Goal: Transaction & Acquisition: Purchase product/service

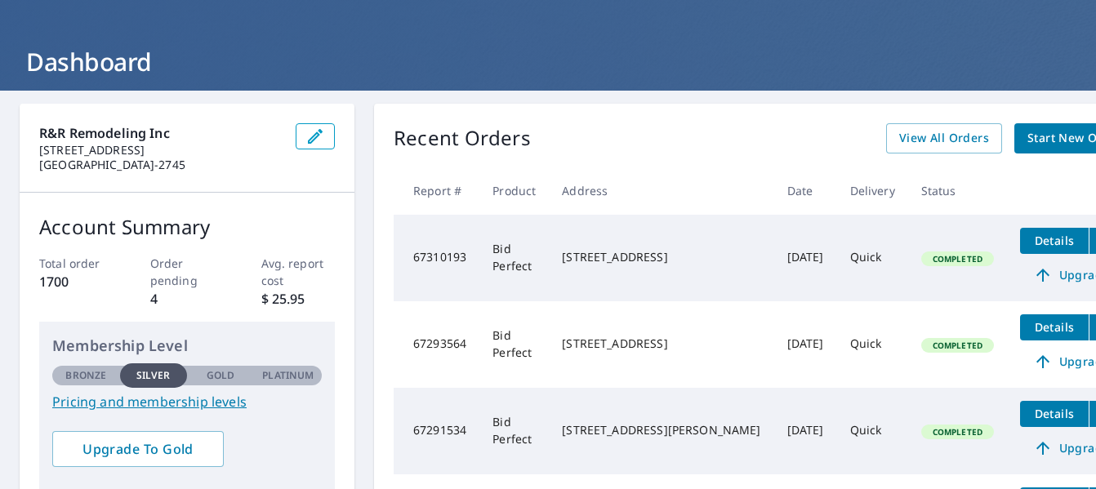
scroll to position [54, 0]
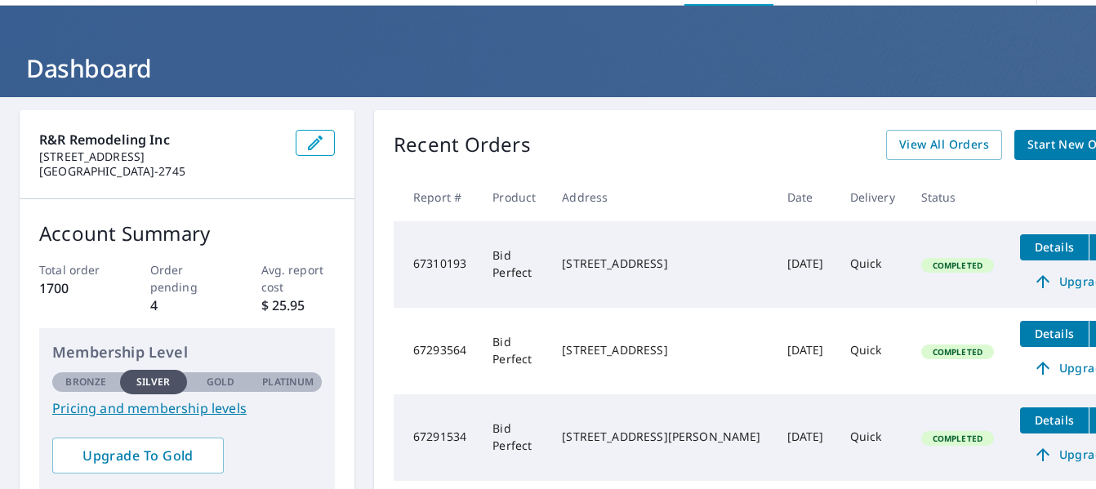
click at [1027, 137] on span "Start New Order" at bounding box center [1074, 145] width 95 height 20
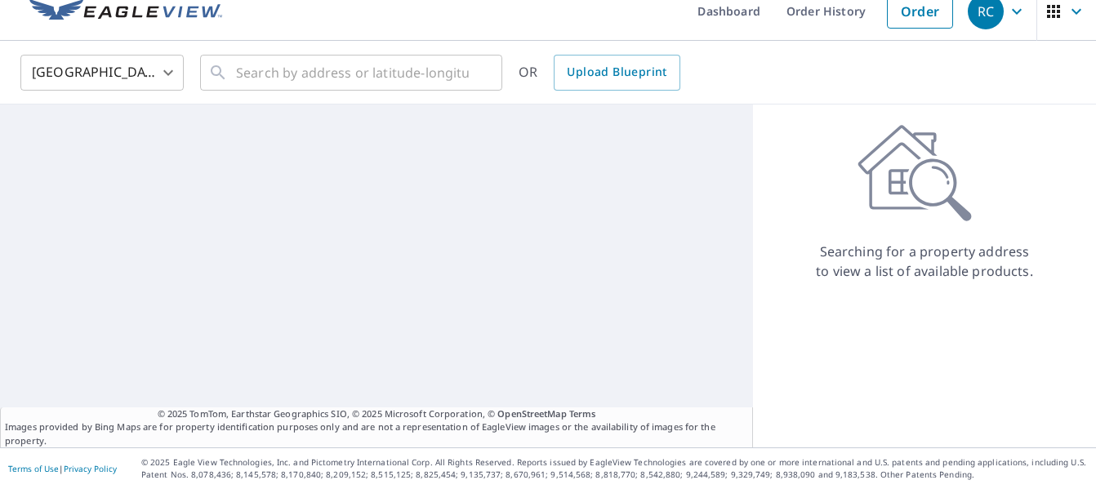
scroll to position [19, 0]
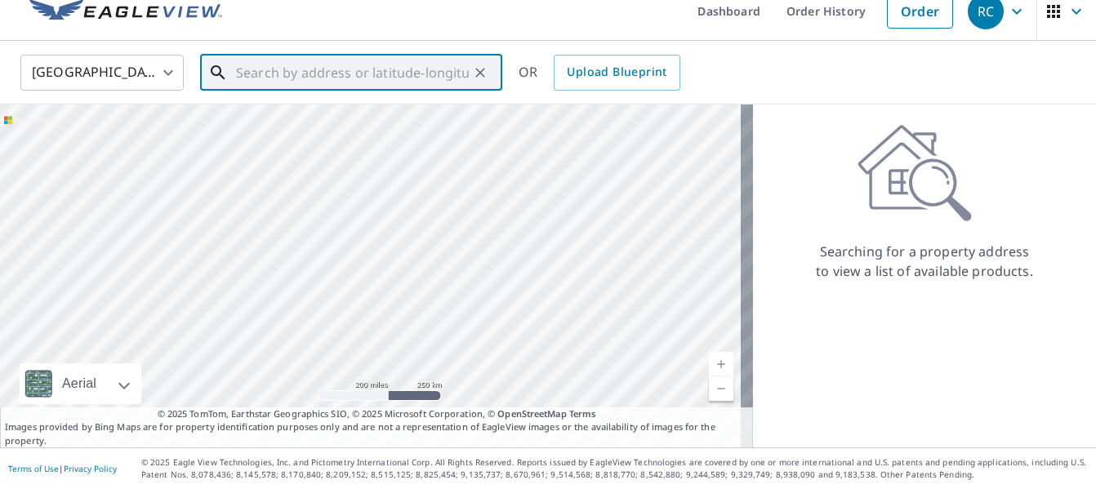
click at [372, 72] on input "text" at bounding box center [352, 73] width 233 height 46
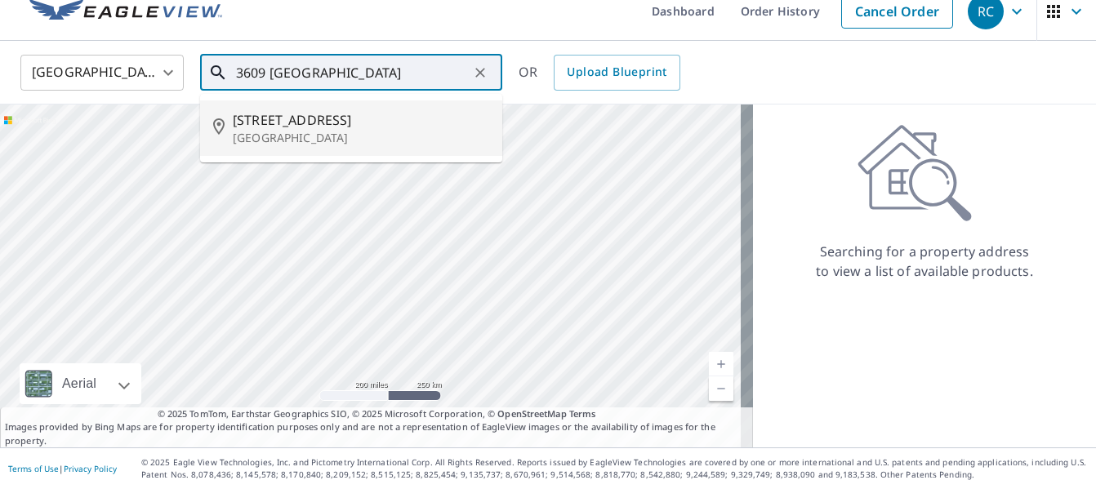
click at [312, 113] on span "[STREET_ADDRESS]" at bounding box center [361, 120] width 256 height 20
type input "[STREET_ADDRESS]"
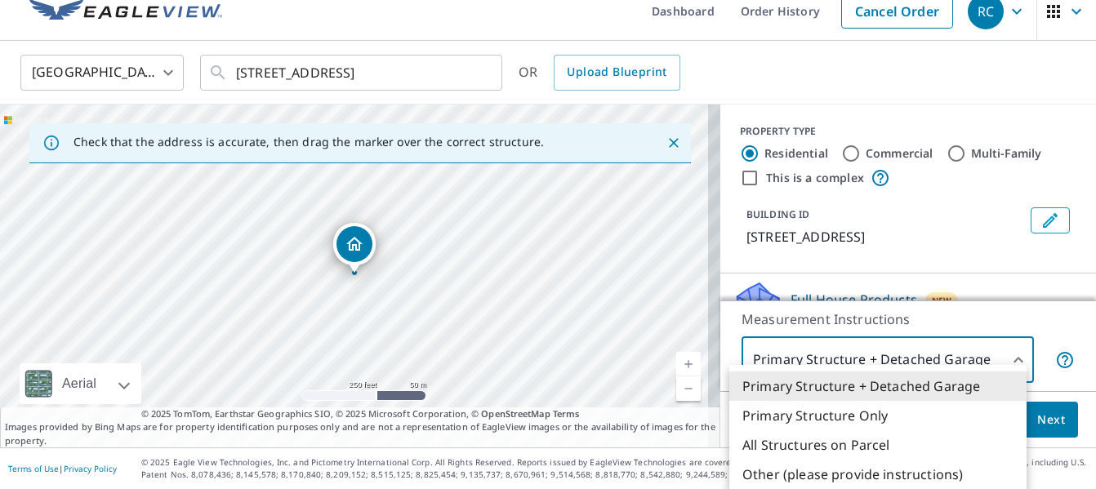
click at [1016, 365] on body "RC RC Dashboard Order History Cancel Order RC [GEOGRAPHIC_DATA] [GEOGRAPHIC_DAT…" at bounding box center [548, 244] width 1096 height 489
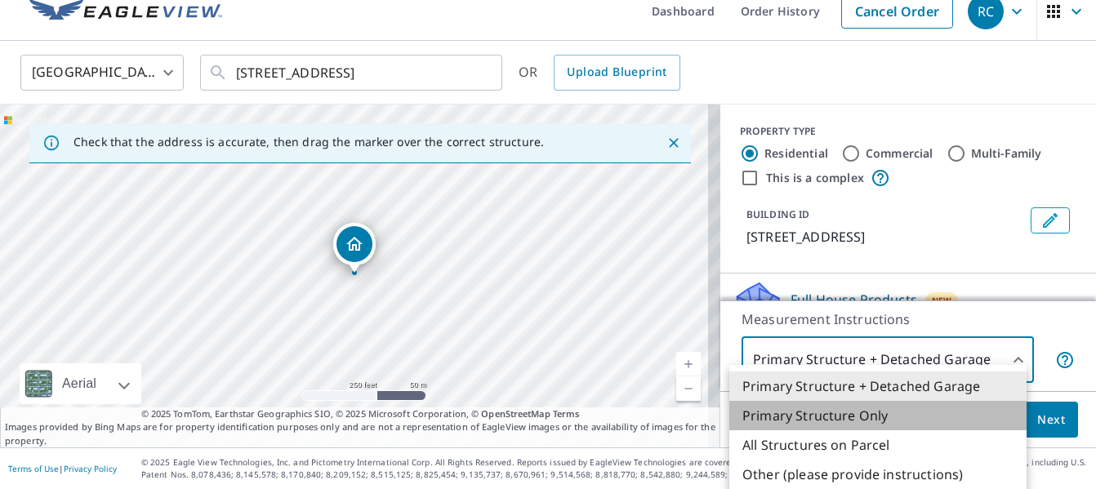
click at [847, 409] on li "Primary Structure Only" at bounding box center [877, 415] width 297 height 29
type input "2"
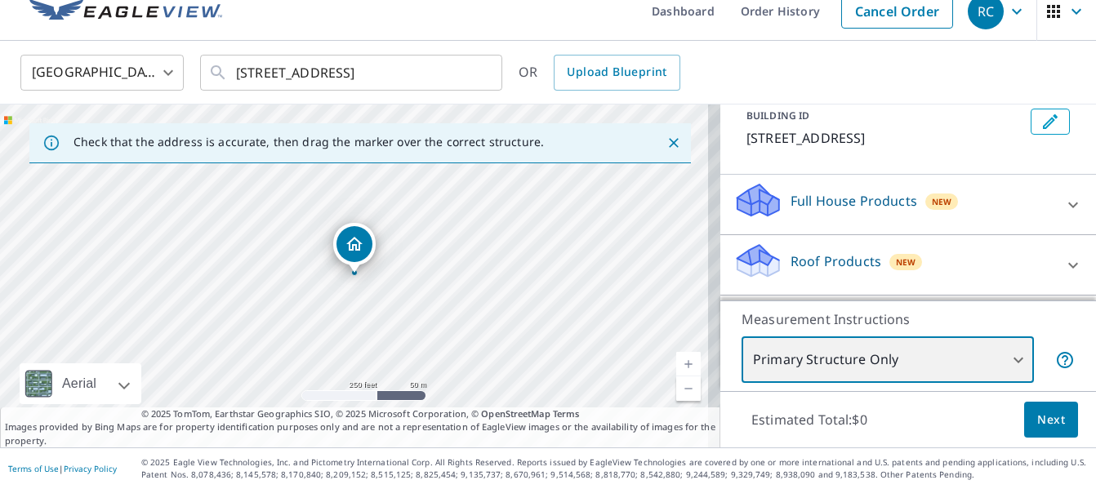
scroll to position [131, 0]
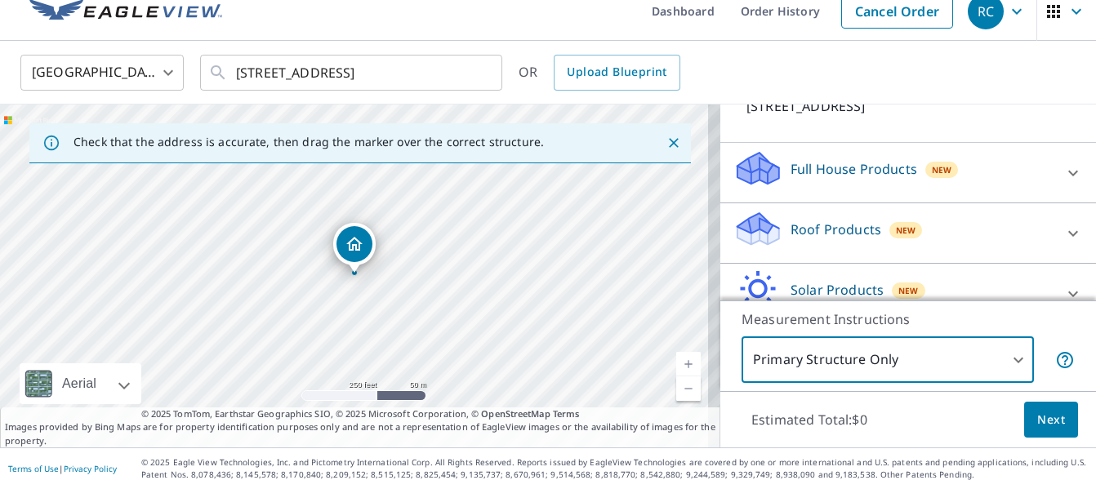
click at [1063, 240] on icon at bounding box center [1073, 234] width 20 height 20
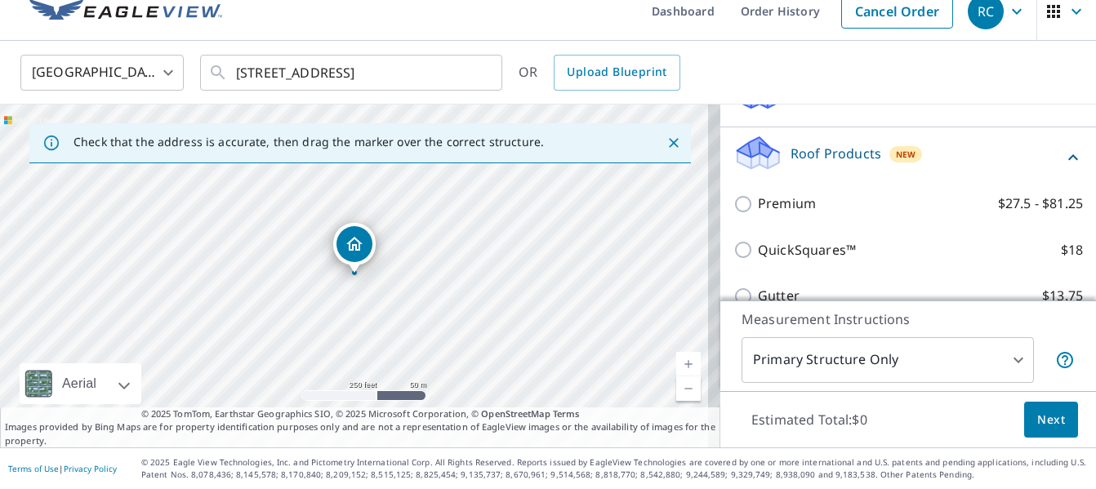
scroll to position [229, 0]
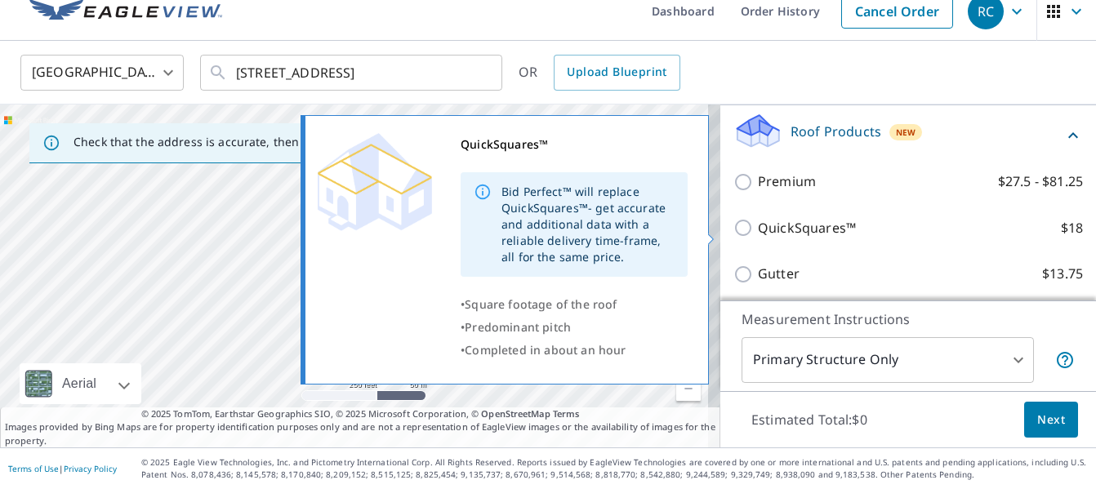
click at [733, 232] on input "QuickSquares™ $18" at bounding box center [745, 228] width 24 height 20
checkbox input "true"
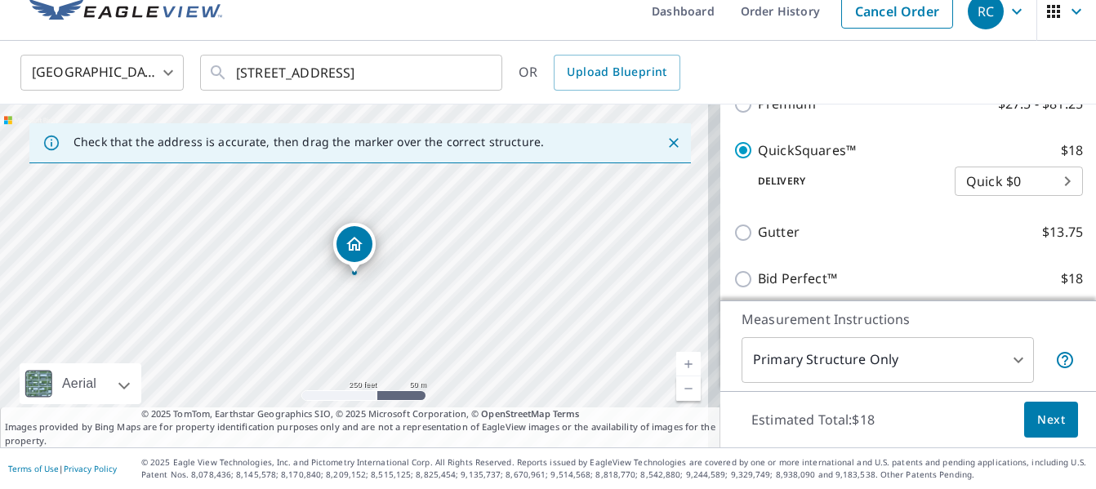
scroll to position [327, 0]
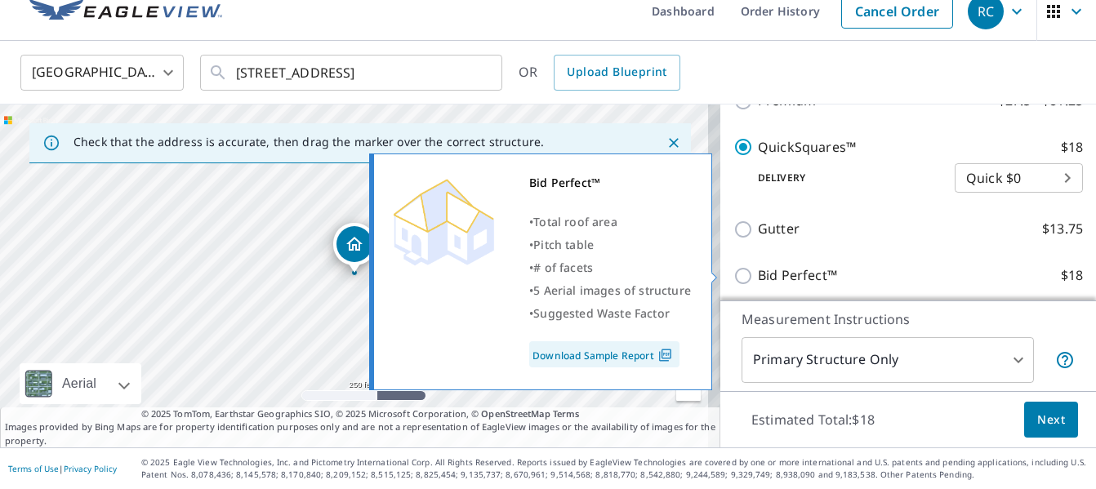
click at [733, 273] on input "Bid Perfect™ $18" at bounding box center [745, 276] width 24 height 20
checkbox input "true"
checkbox input "false"
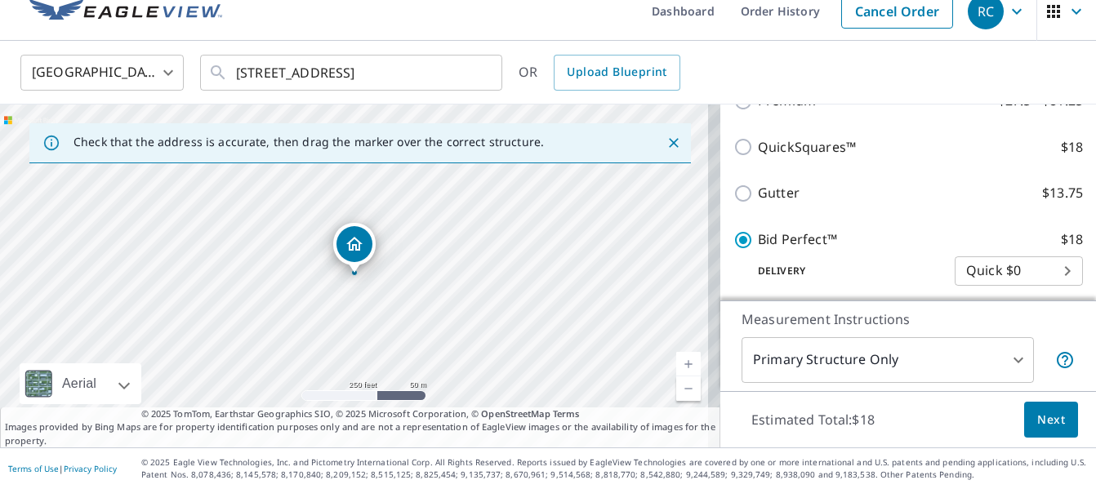
drag, startPoint x: 728, startPoint y: 273, endPoint x: 1066, endPoint y: 369, distance: 351.5
click at [1066, 369] on div "Measurement Instructions Primary Structure Only 2 ​" at bounding box center [908, 345] width 376 height 91
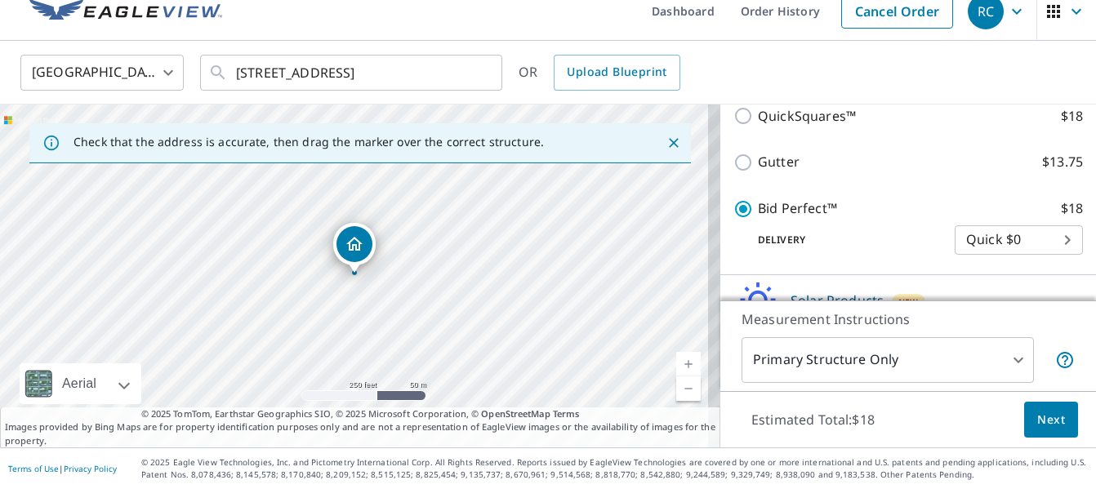
scroll to position [359, 0]
click at [1044, 427] on span "Next" at bounding box center [1051, 420] width 28 height 20
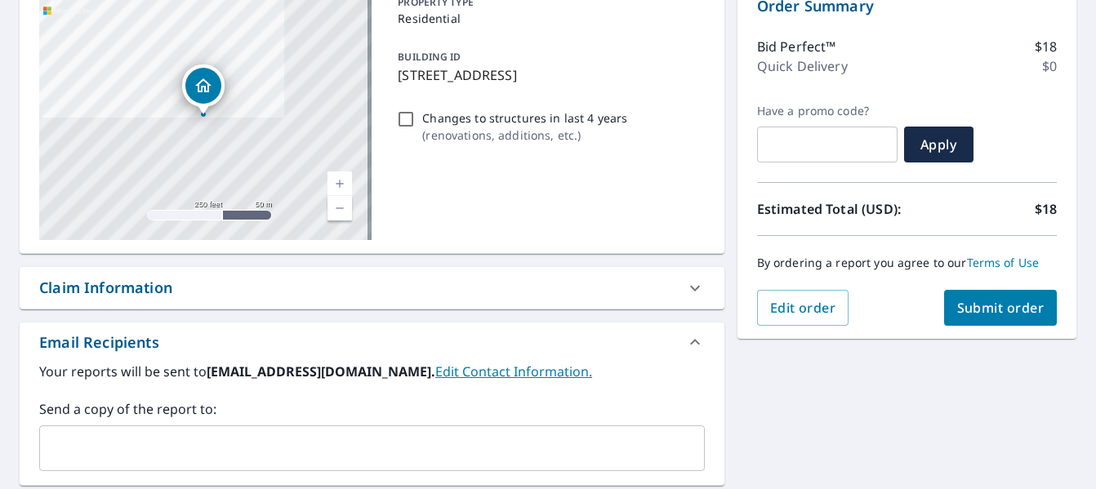
scroll to position [215, 0]
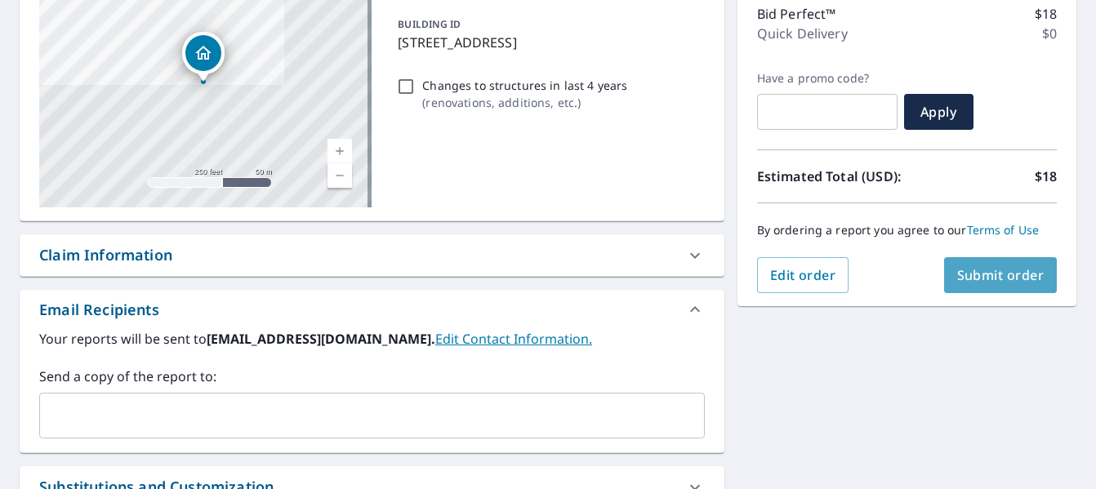
click at [984, 278] on span "Submit order" at bounding box center [1000, 275] width 87 height 18
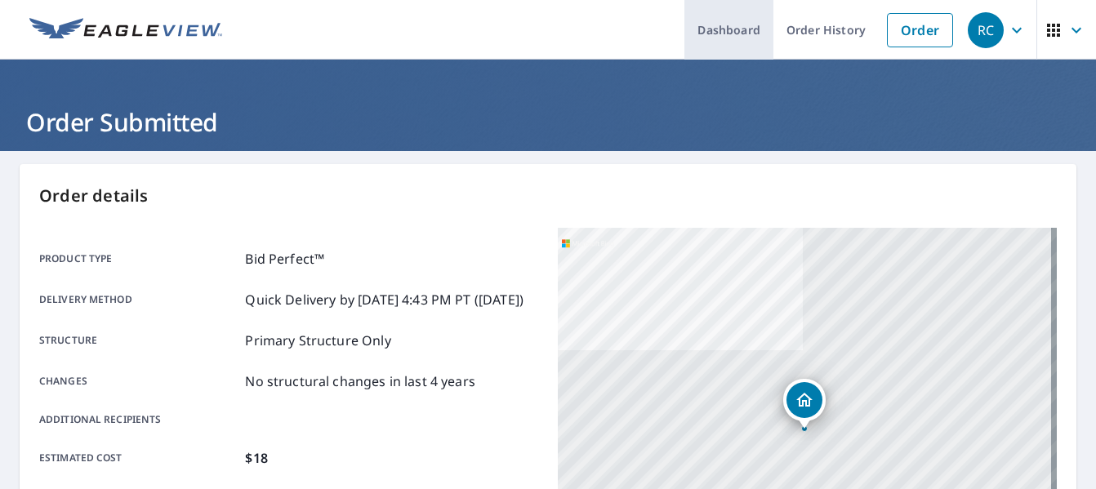
click at [733, 24] on link "Dashboard" at bounding box center [728, 30] width 89 height 60
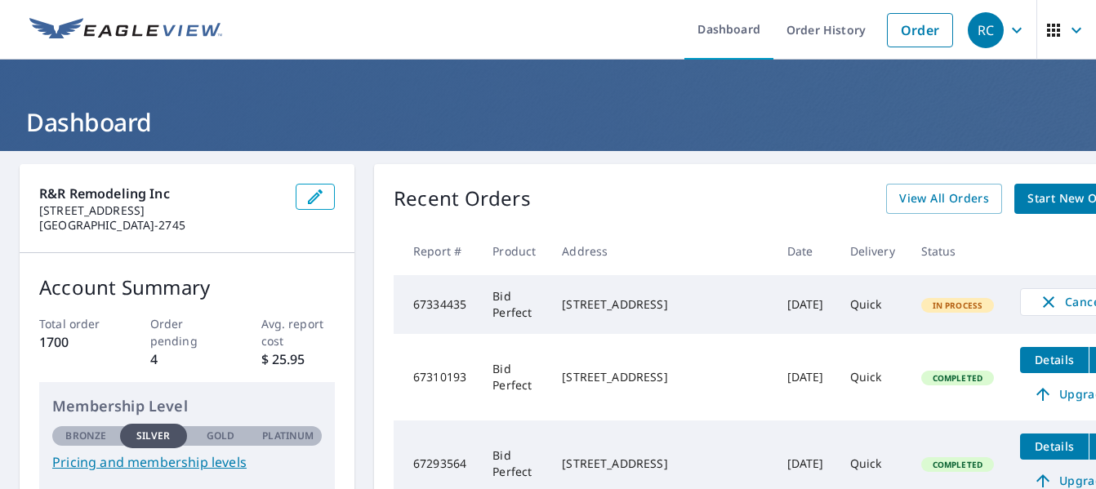
click at [1027, 194] on span "Start New Order" at bounding box center [1074, 199] width 95 height 20
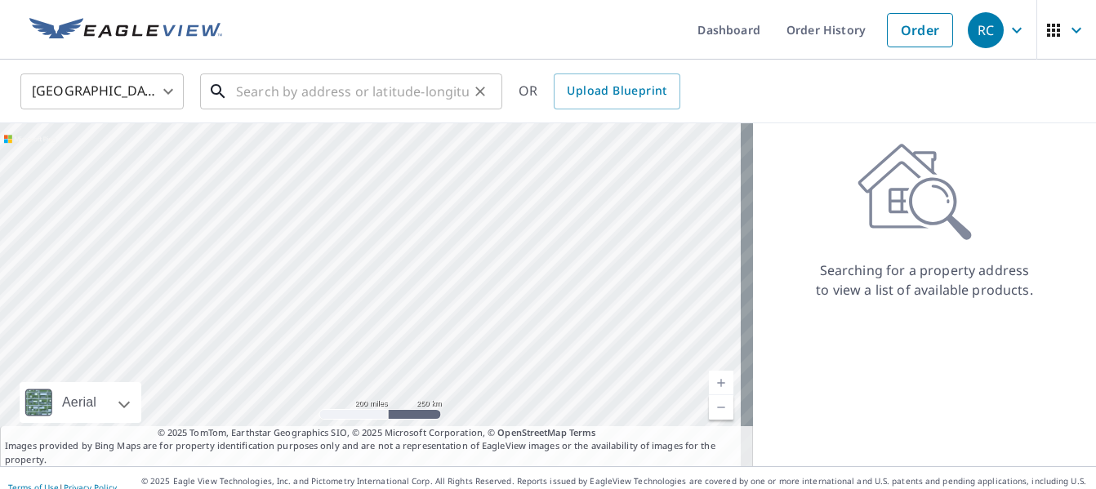
click at [380, 102] on input "text" at bounding box center [352, 92] width 233 height 46
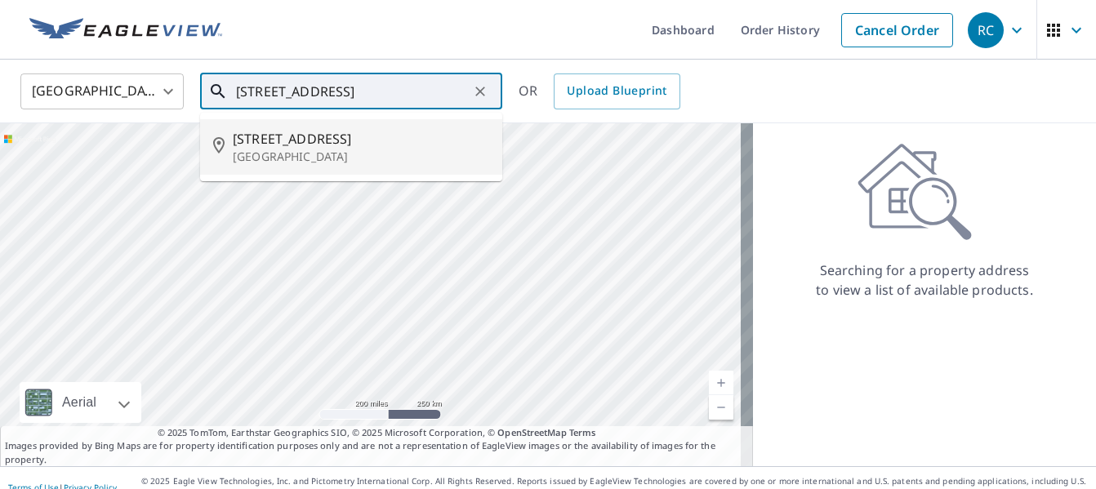
click at [292, 131] on span "[STREET_ADDRESS]" at bounding box center [361, 139] width 256 height 20
type input "[STREET_ADDRESS]"
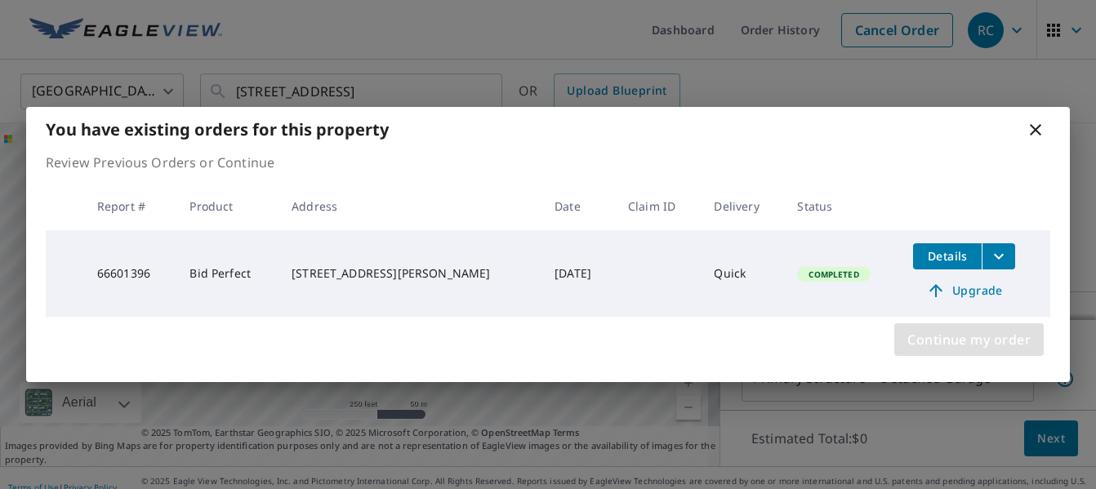
click at [953, 332] on span "Continue my order" at bounding box center [968, 339] width 123 height 23
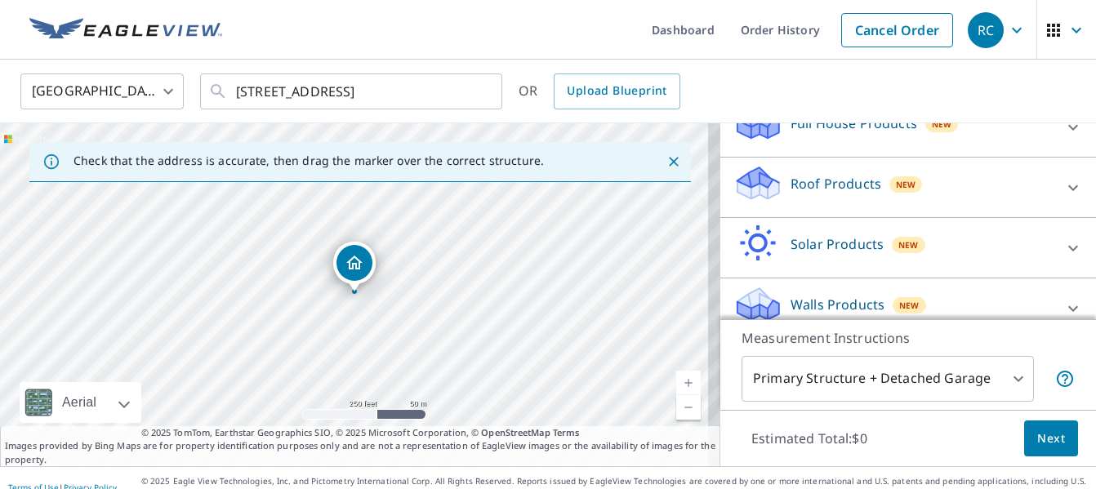
scroll to position [215, 0]
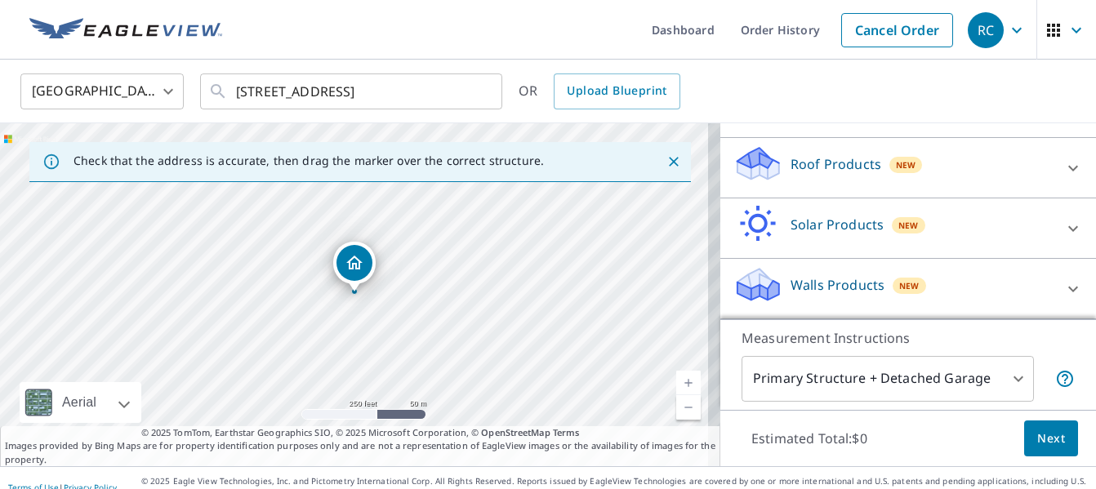
click at [676, 378] on link "Current Level 17, Zoom In" at bounding box center [688, 383] width 24 height 24
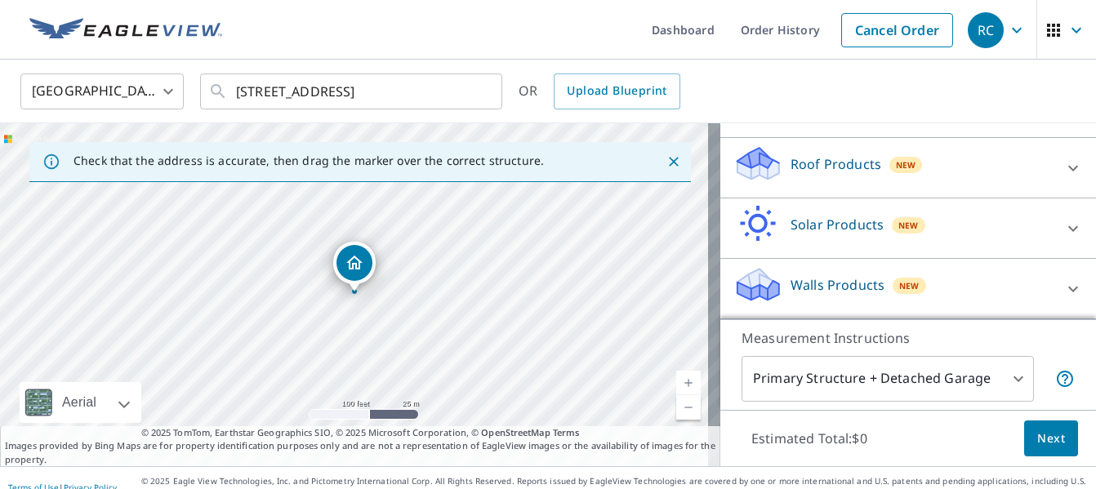
click at [305, 361] on div "[STREET_ADDRESS]" at bounding box center [360, 294] width 720 height 343
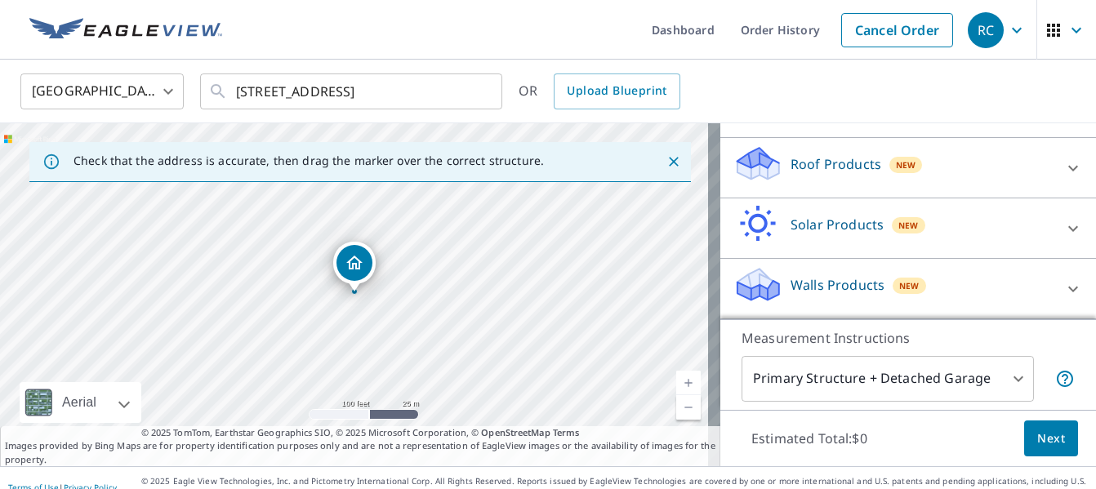
click at [676, 382] on link "Current Level 18, Zoom In" at bounding box center [688, 383] width 24 height 24
drag, startPoint x: 557, startPoint y: 347, endPoint x: 529, endPoint y: 325, distance: 35.5
click at [529, 325] on div "[STREET_ADDRESS]" at bounding box center [360, 294] width 720 height 343
click at [1063, 178] on icon at bounding box center [1073, 168] width 20 height 20
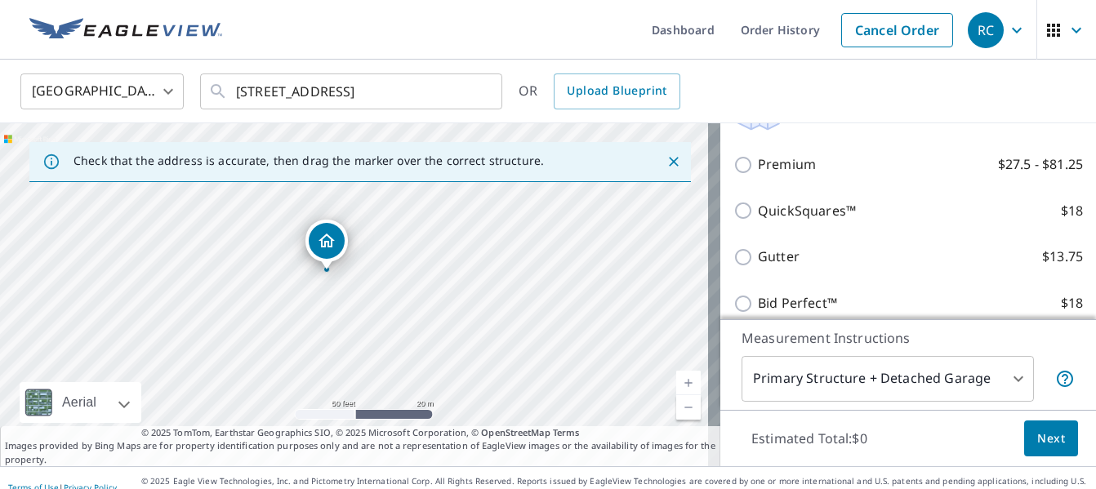
scroll to position [280, 0]
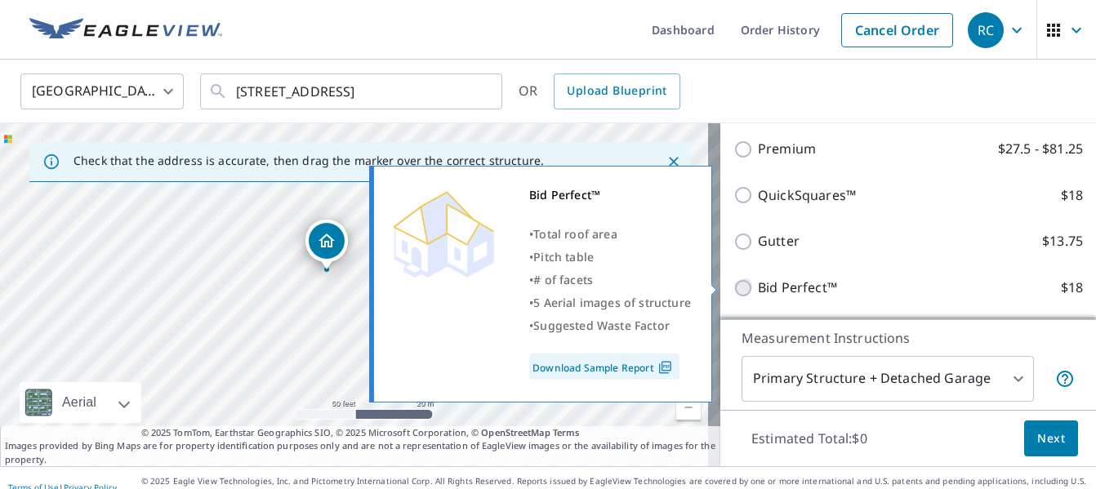
click at [733, 283] on input "Bid Perfect™ $18" at bounding box center [745, 288] width 24 height 20
checkbox input "true"
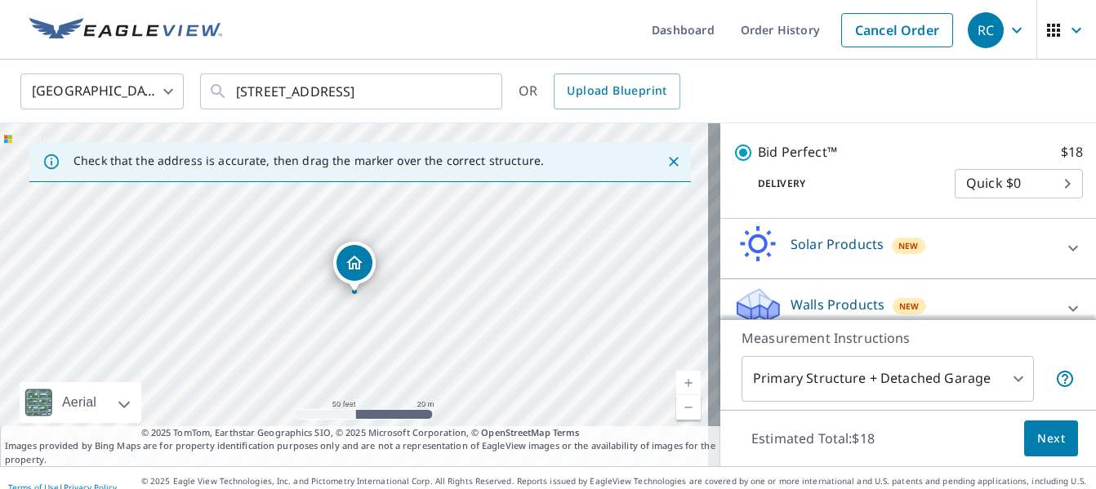
scroll to position [434, 0]
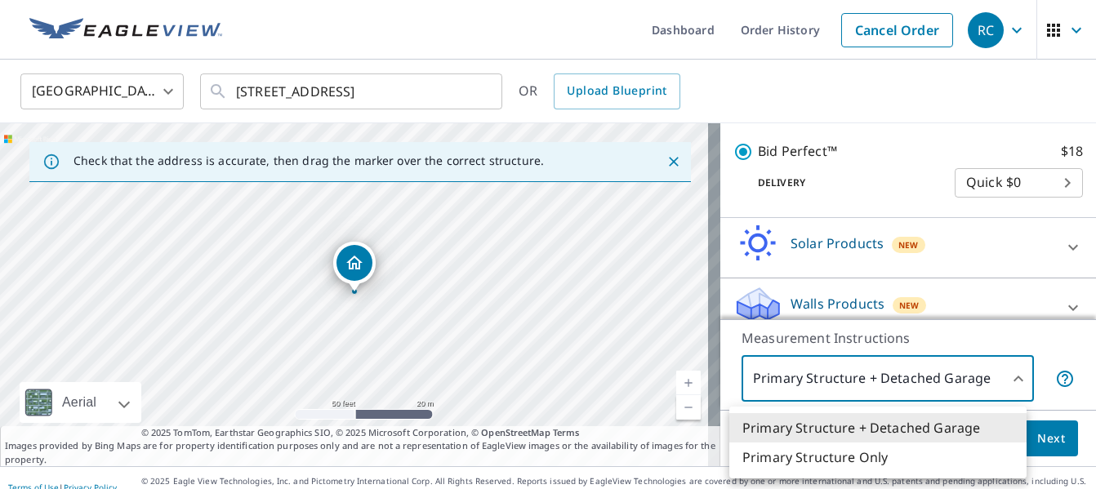
click at [1012, 386] on body "RC RC Dashboard Order History Cancel Order RC [GEOGRAPHIC_DATA] [GEOGRAPHIC_DAT…" at bounding box center [548, 244] width 1096 height 489
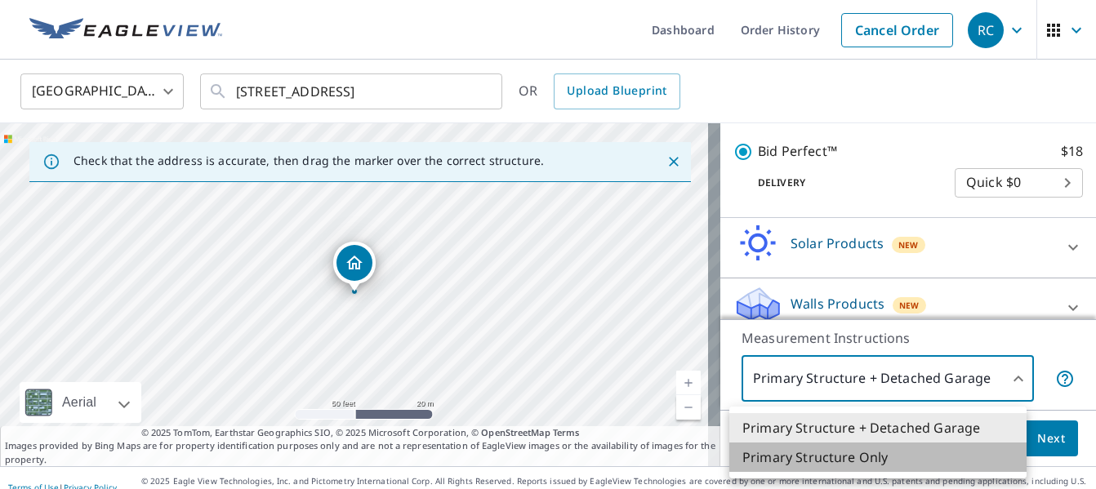
click at [839, 447] on li "Primary Structure Only" at bounding box center [877, 457] width 297 height 29
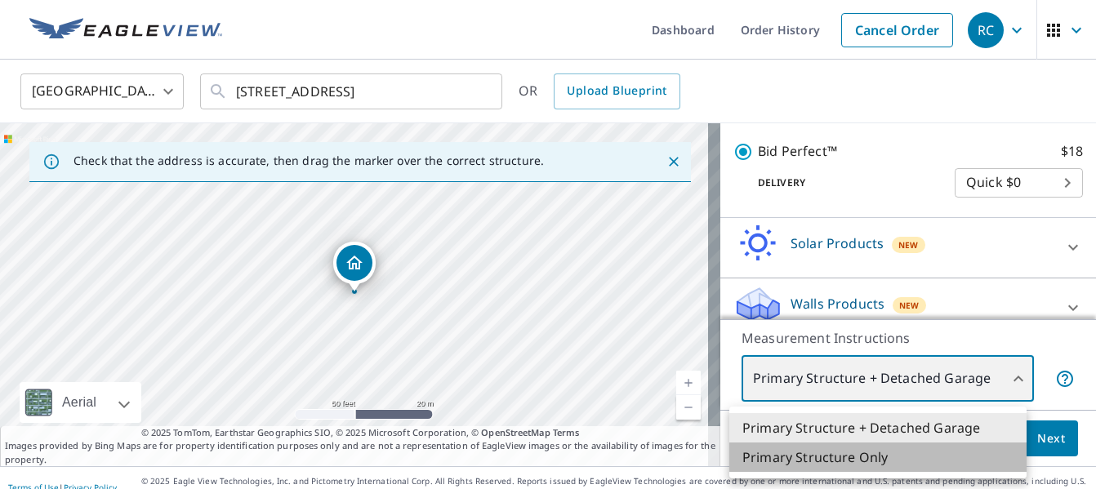
type input "2"
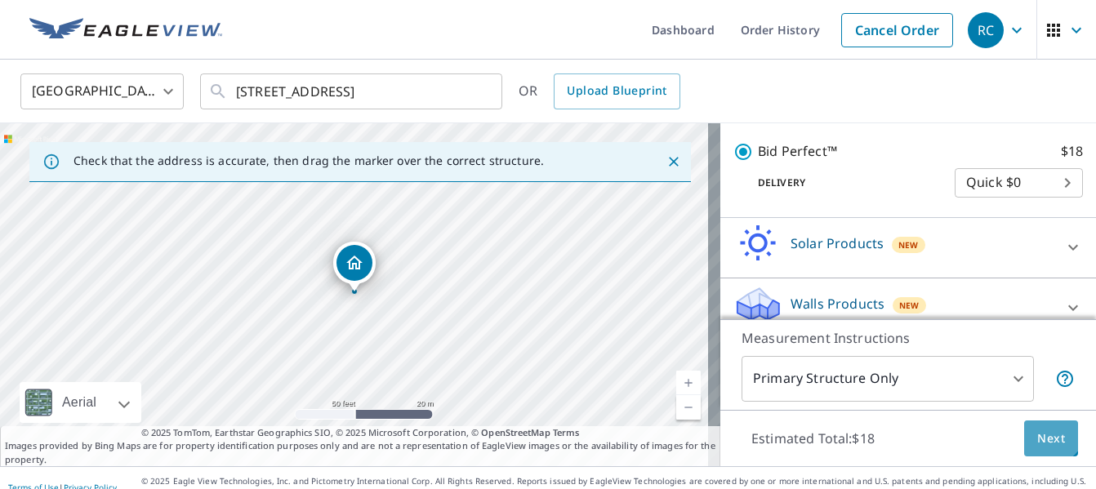
click at [1038, 434] on span "Next" at bounding box center [1051, 439] width 28 height 20
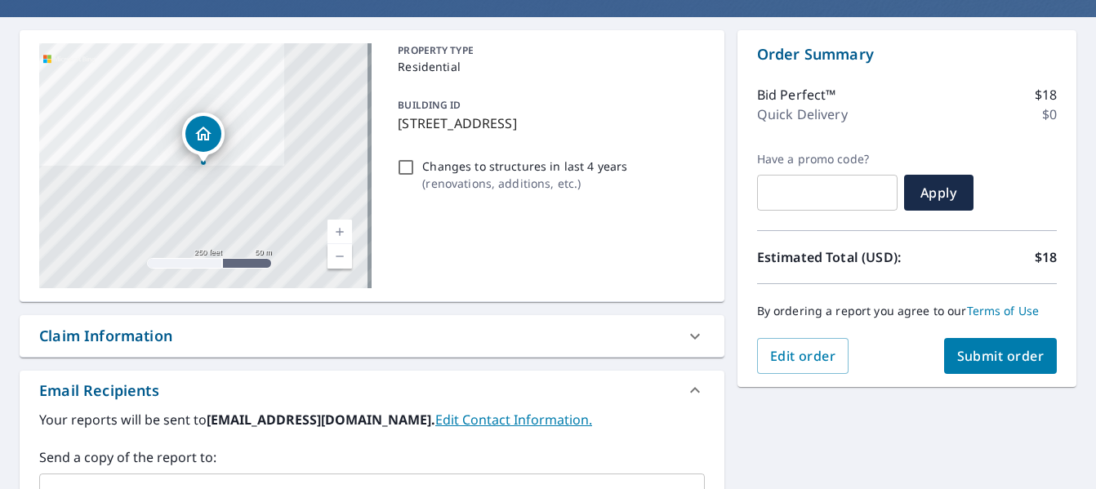
scroll to position [137, 0]
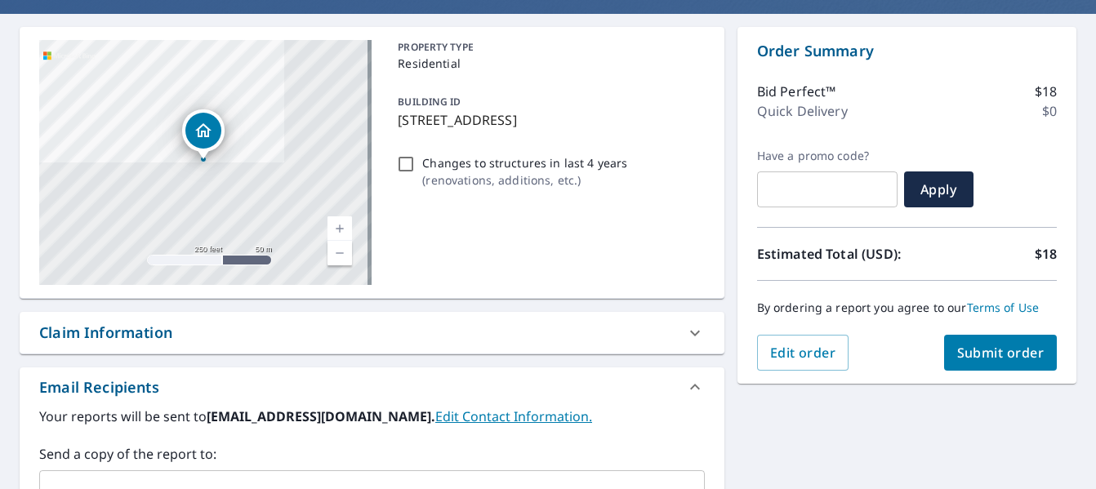
click at [986, 354] on span "Submit order" at bounding box center [1000, 353] width 87 height 18
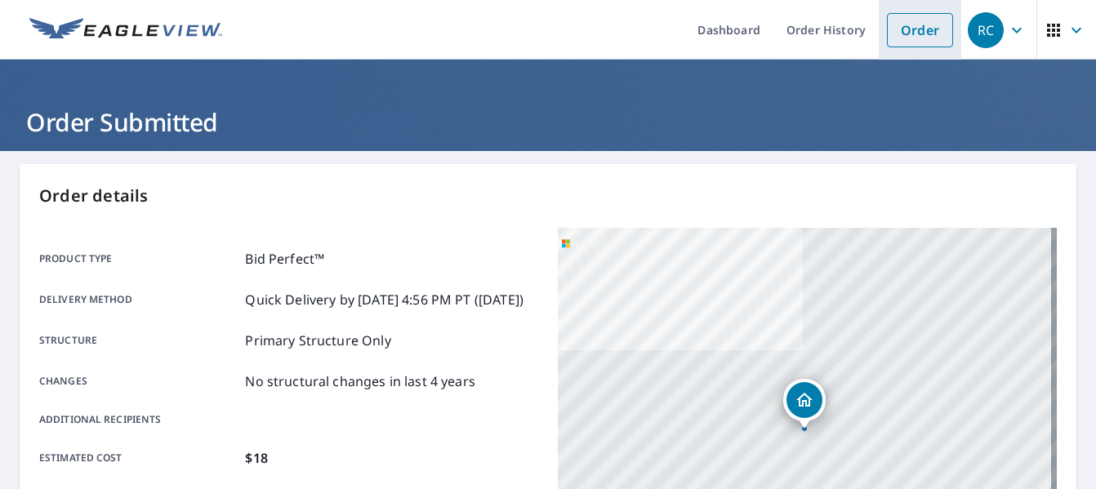
click at [922, 30] on link "Order" at bounding box center [920, 30] width 66 height 34
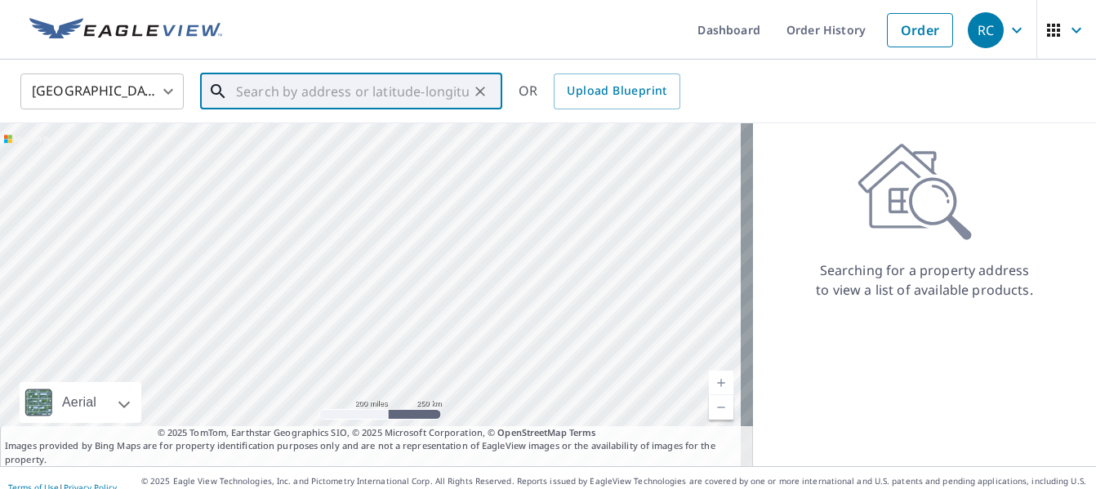
click at [375, 96] on input "text" at bounding box center [352, 92] width 233 height 46
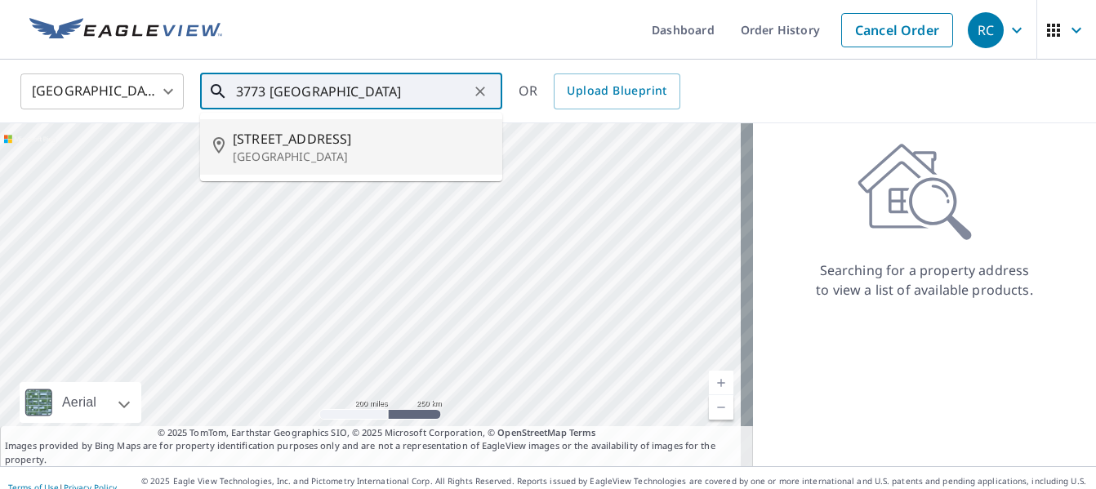
click at [302, 130] on span "[STREET_ADDRESS]" at bounding box center [361, 139] width 256 height 20
type input "[STREET_ADDRESS]"
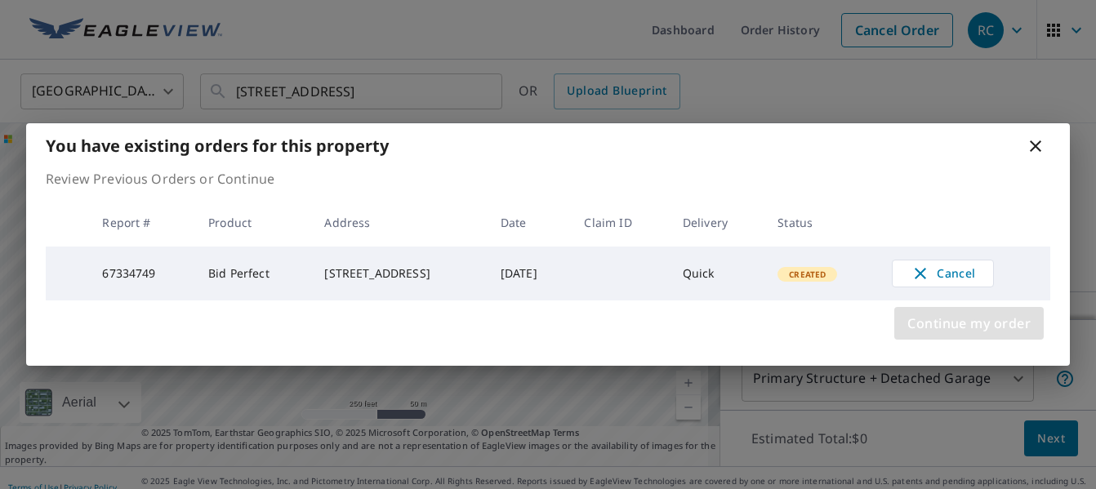
click at [951, 316] on span "Continue my order" at bounding box center [968, 323] width 123 height 23
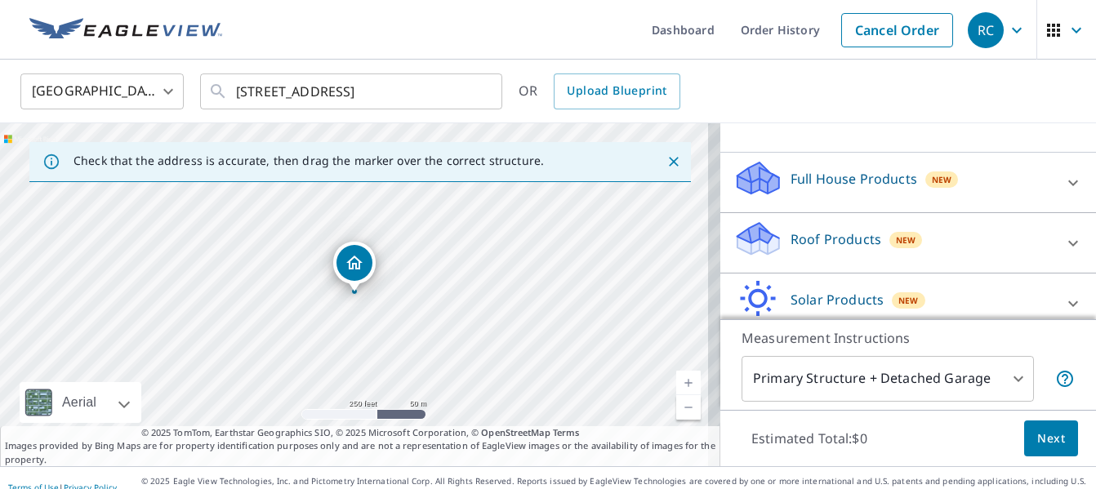
scroll to position [158, 0]
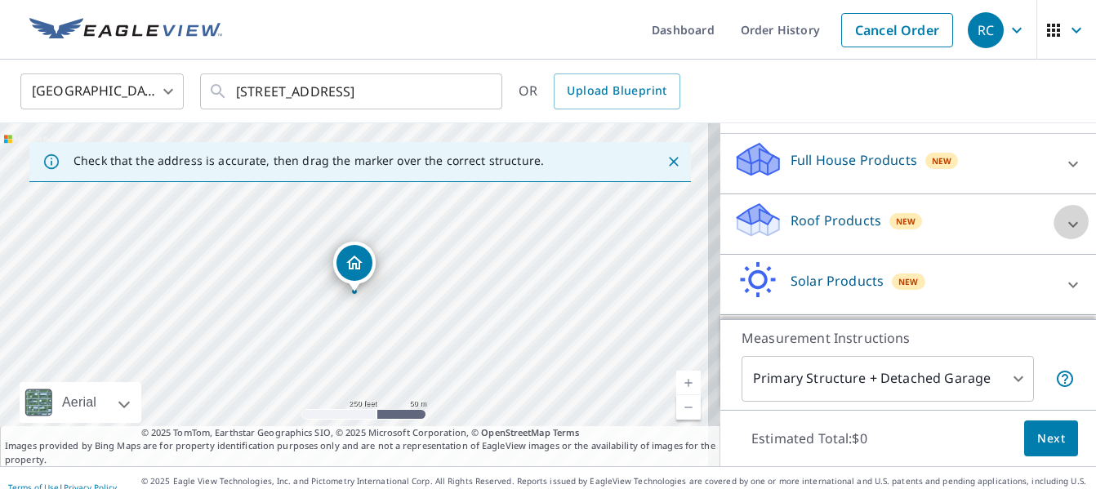
click at [1063, 234] on icon at bounding box center [1073, 225] width 20 height 20
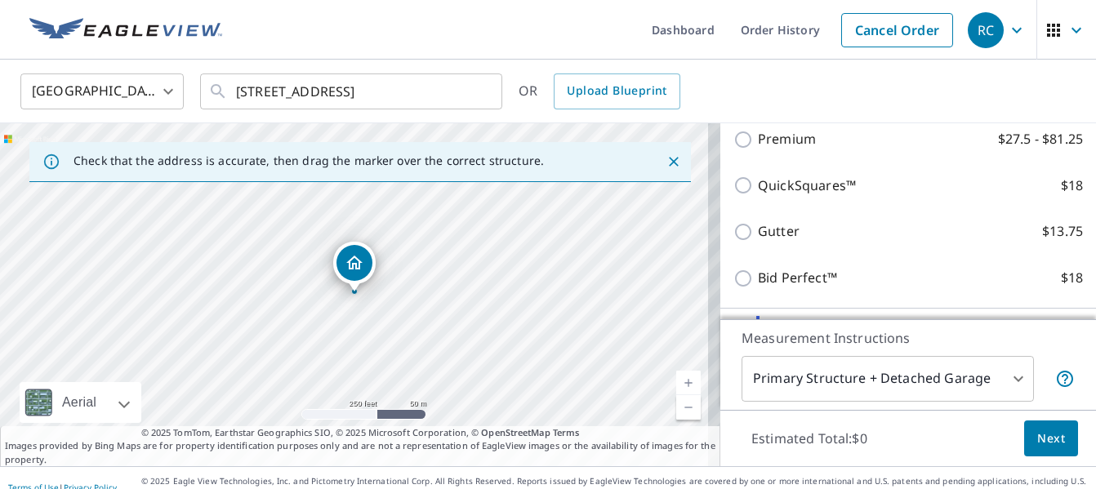
scroll to position [298, 0]
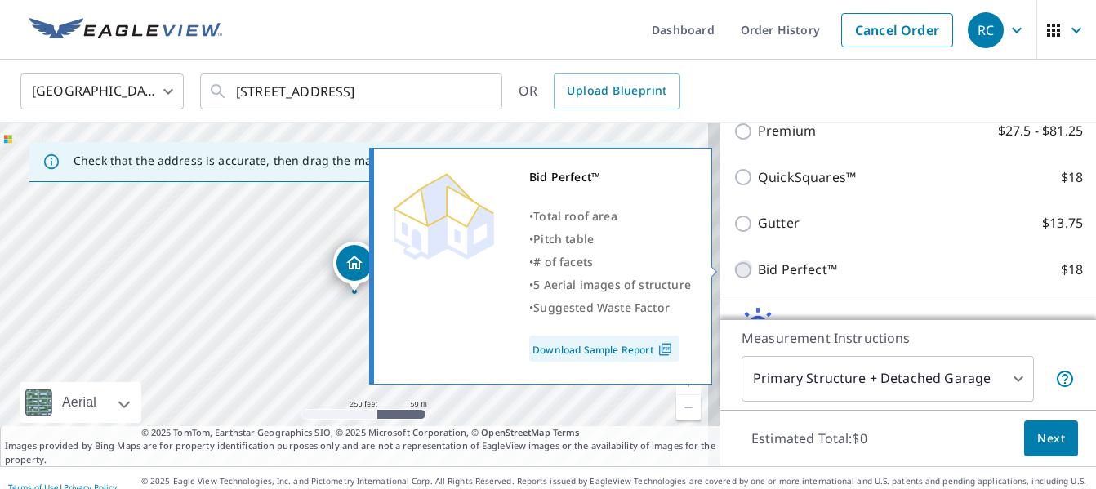
click at [733, 264] on input "Bid Perfect™ $18" at bounding box center [745, 270] width 24 height 20
checkbox input "true"
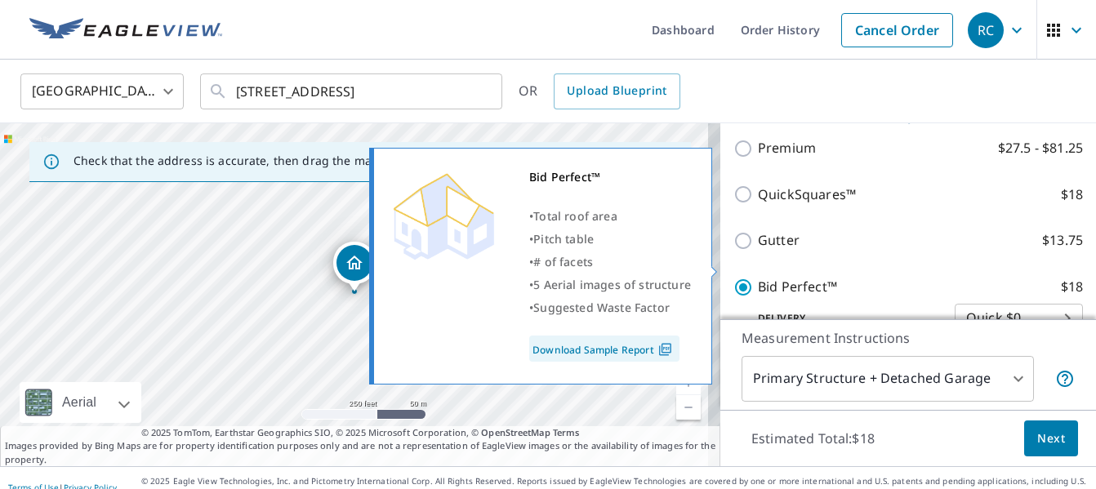
scroll to position [315, 0]
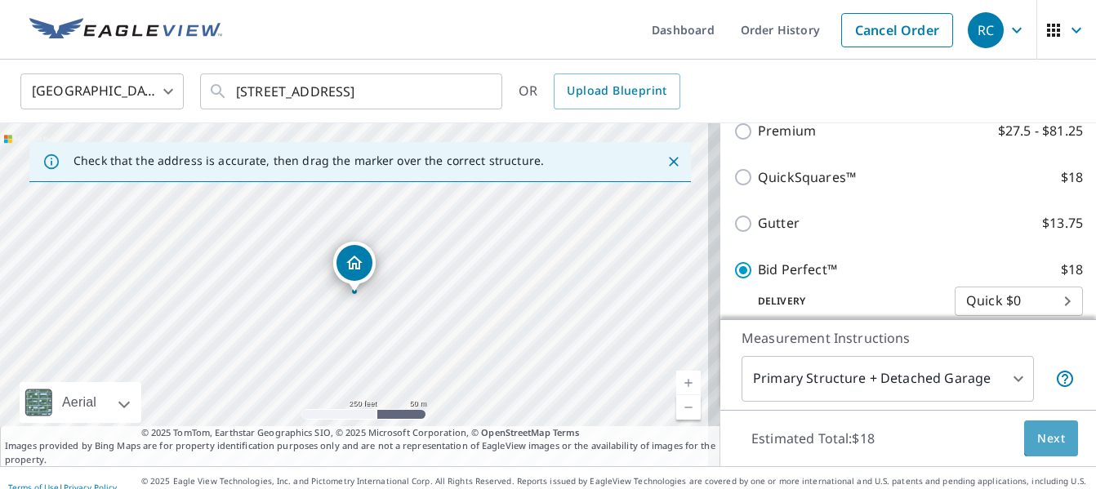
click at [1041, 435] on span "Next" at bounding box center [1051, 439] width 28 height 20
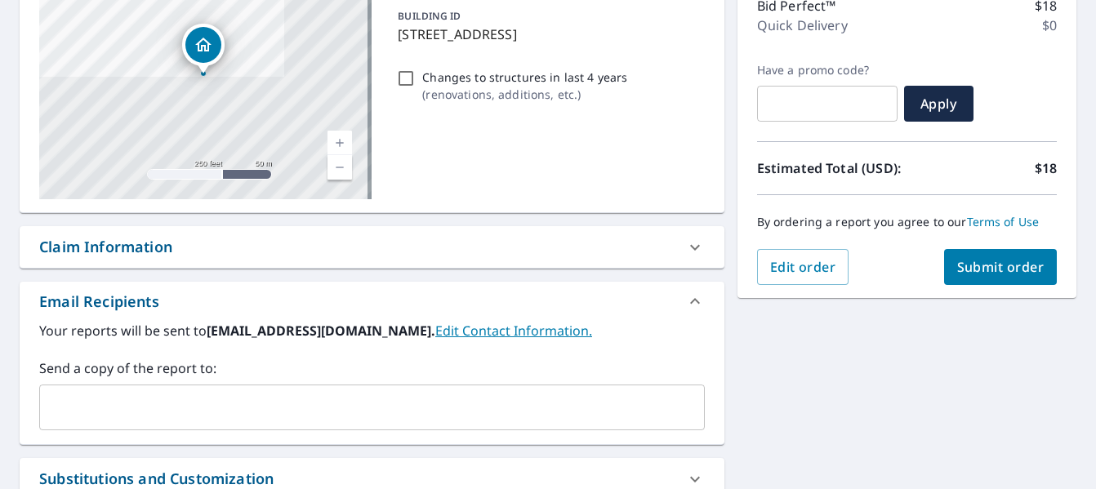
scroll to position [226, 0]
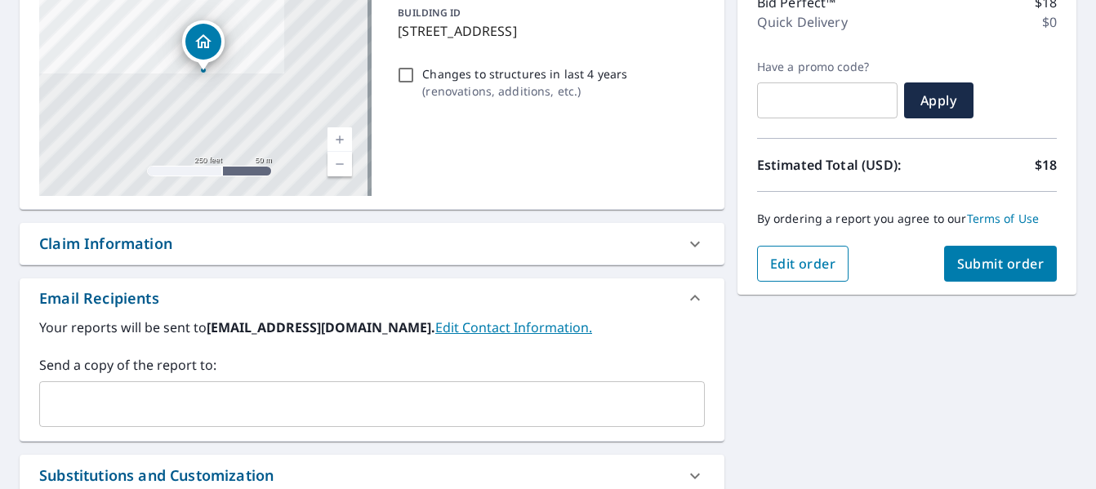
click at [792, 268] on span "Edit order" at bounding box center [803, 264] width 66 height 18
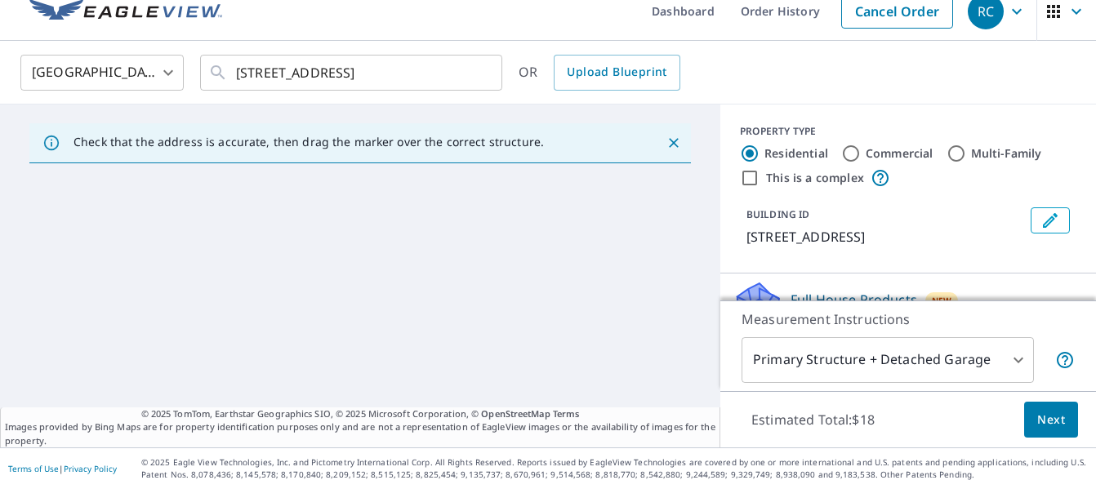
scroll to position [19, 0]
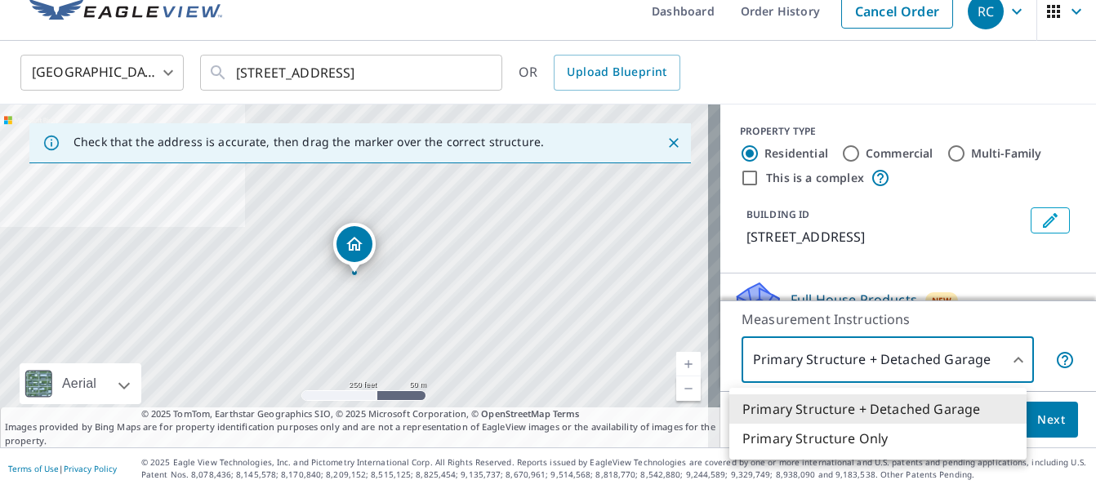
click at [1012, 367] on body "RC RC Dashboard Order History Cancel Order RC [GEOGRAPHIC_DATA] [GEOGRAPHIC_DAT…" at bounding box center [548, 244] width 1096 height 489
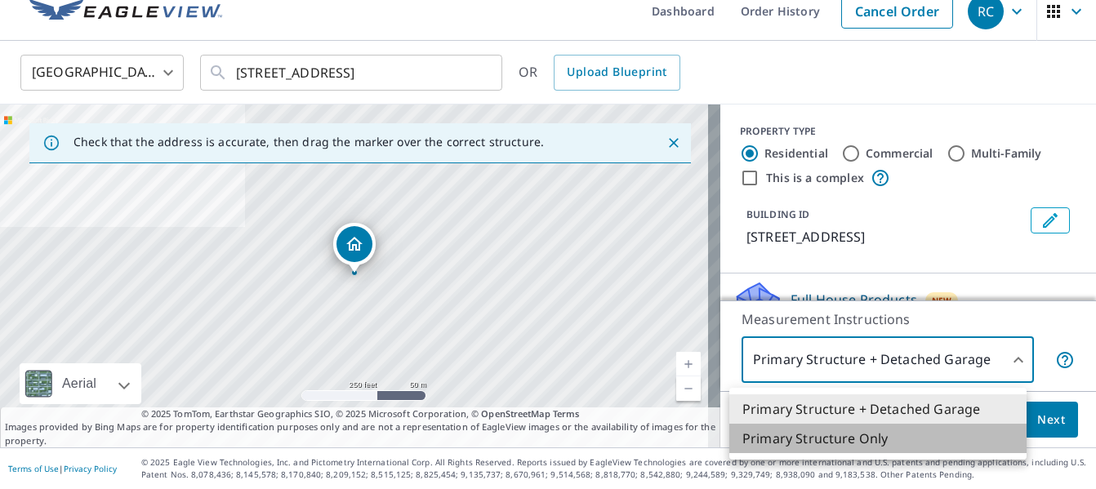
click at [866, 434] on li "Primary Structure Only" at bounding box center [877, 438] width 297 height 29
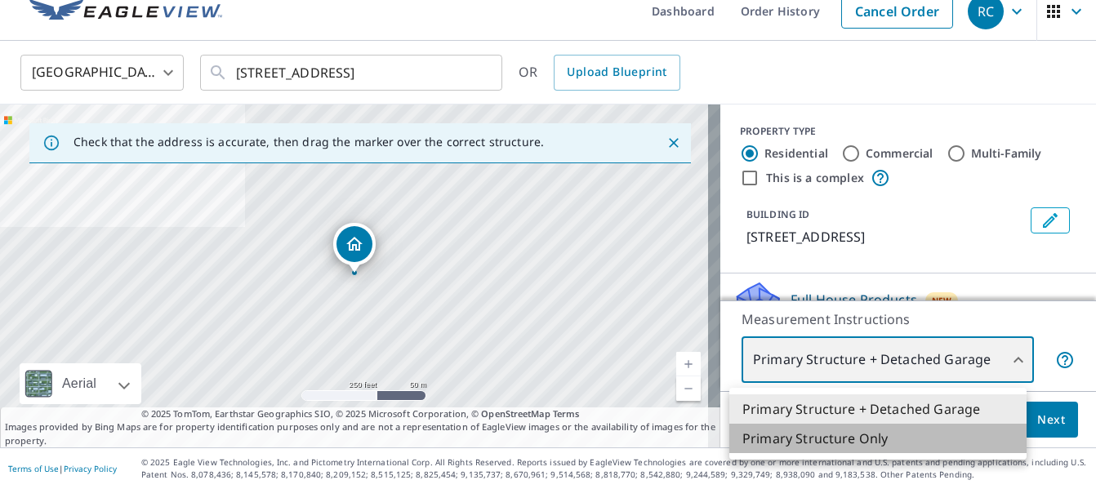
type input "2"
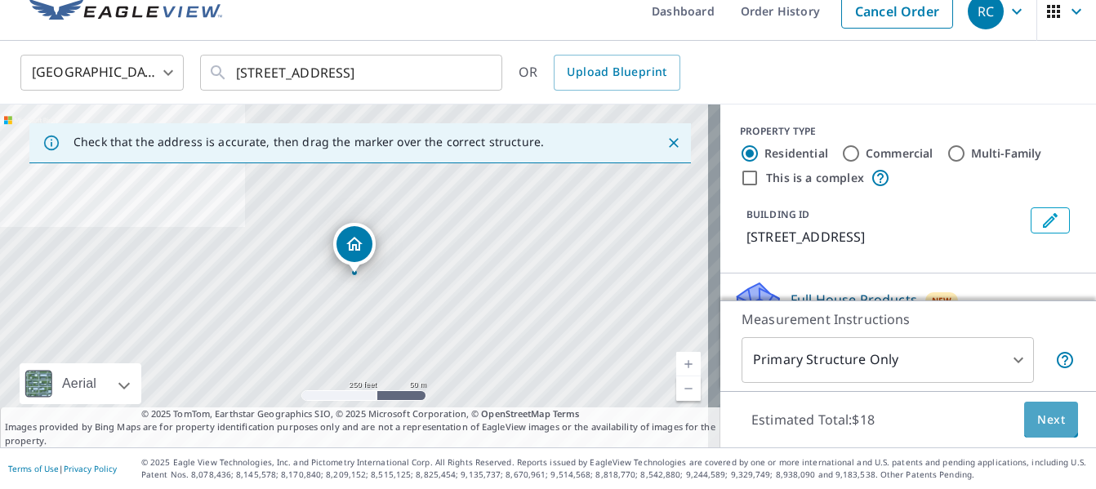
click at [1039, 417] on span "Next" at bounding box center [1051, 420] width 28 height 20
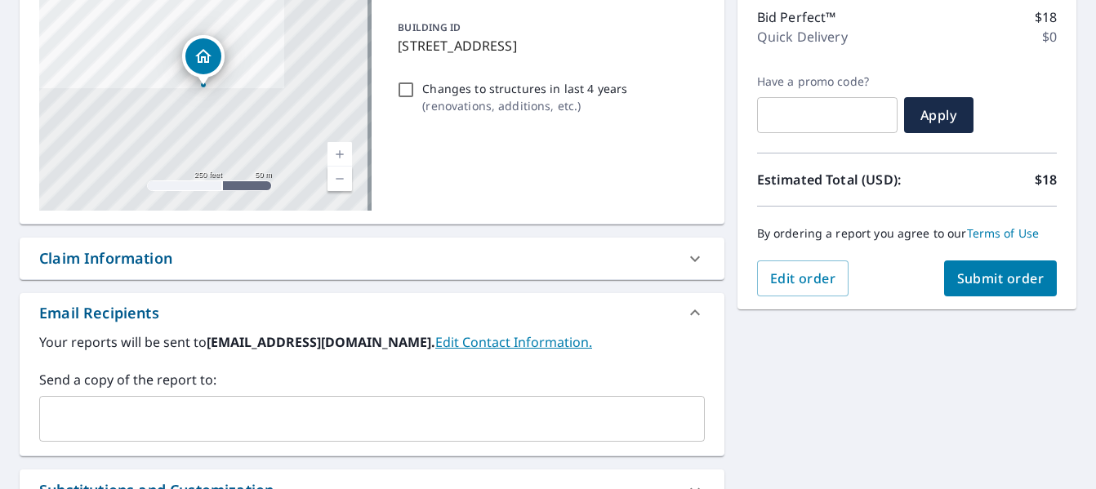
scroll to position [215, 0]
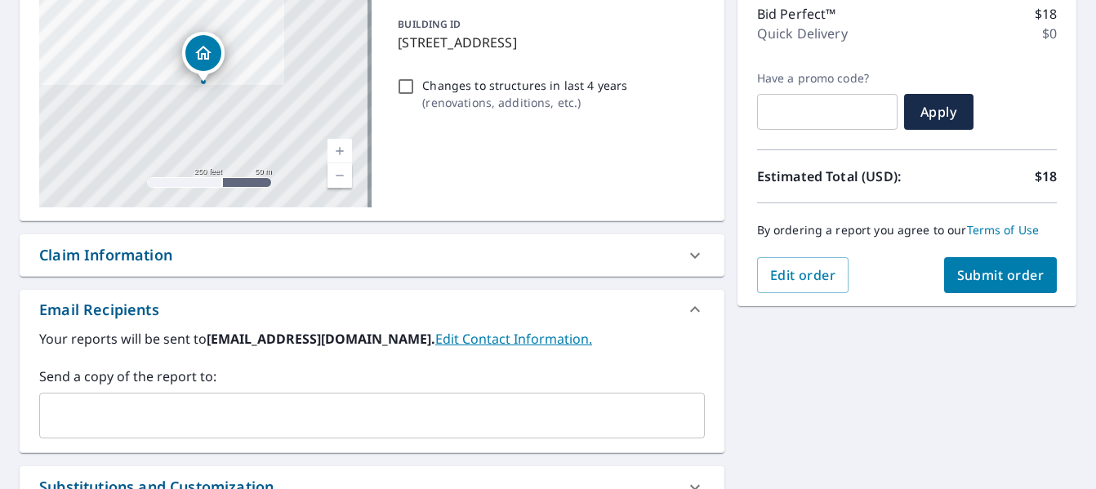
click at [989, 273] on span "Submit order" at bounding box center [1000, 275] width 87 height 18
